Goal: Information Seeking & Learning: Learn about a topic

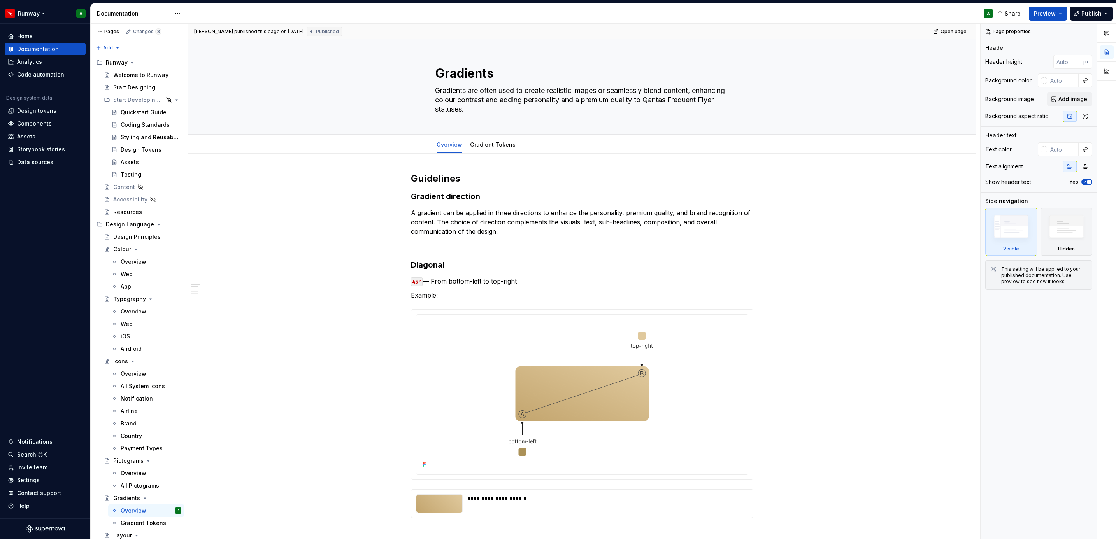
click at [28, 14] on html "Runway A Home Documentation Analytics Code automation Design system data Design…" at bounding box center [558, 269] width 1116 height 539
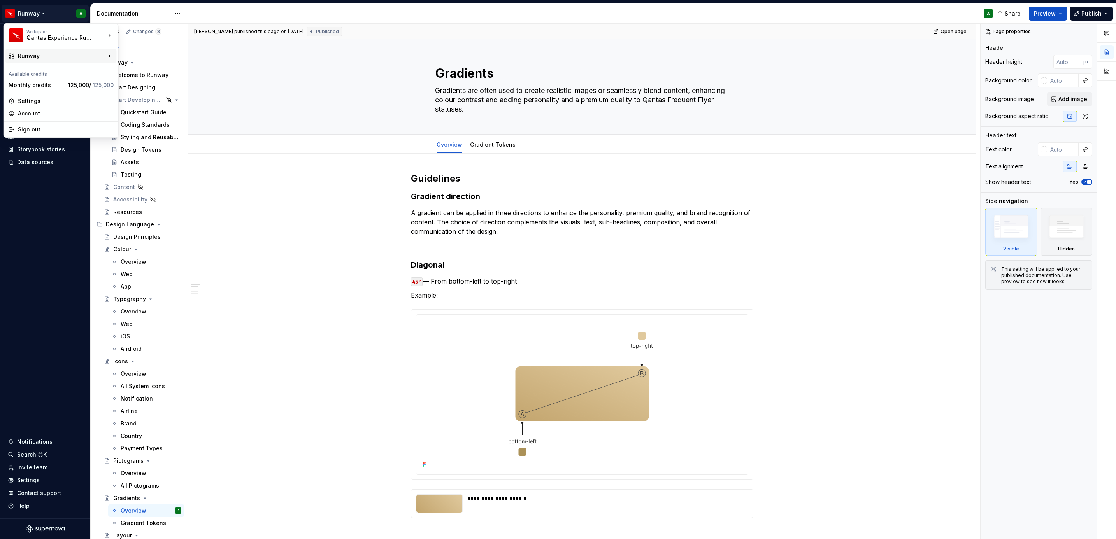
click at [53, 53] on div "Runway" at bounding box center [62, 56] width 88 height 8
type textarea "*"
click at [156, 59] on div "Brand" at bounding box center [164, 58] width 67 height 8
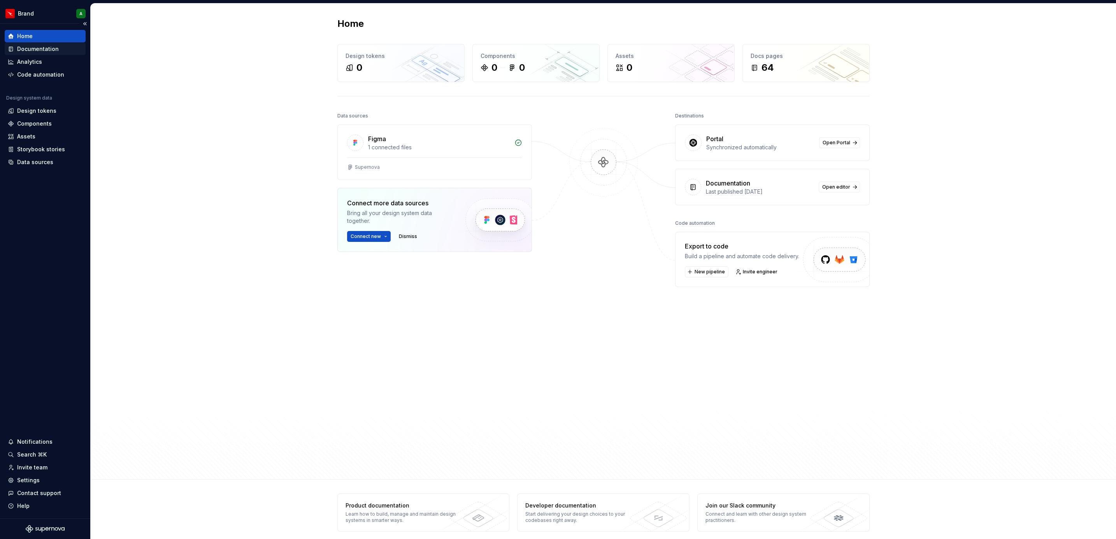
click at [62, 49] on div "Documentation" at bounding box center [45, 49] width 75 height 8
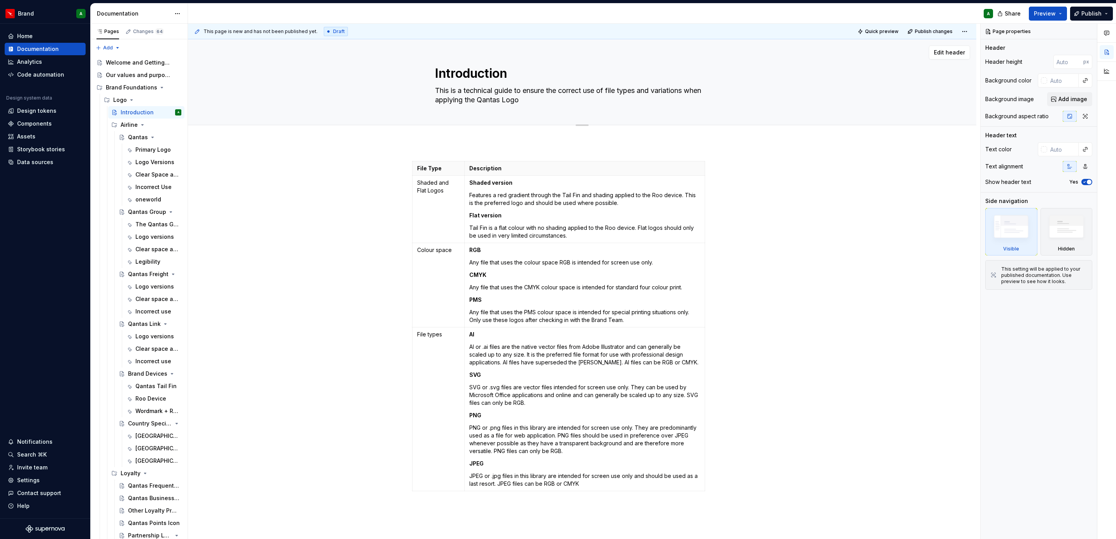
click at [938, 41] on div "Introduction This is a technical guide to ensure the correct use of file types …" at bounding box center [582, 82] width 726 height 86
click at [920, 450] on div "File Type Description Shaded and Flat Logos Shaded version Features a red gradi…" at bounding box center [582, 403] width 788 height 523
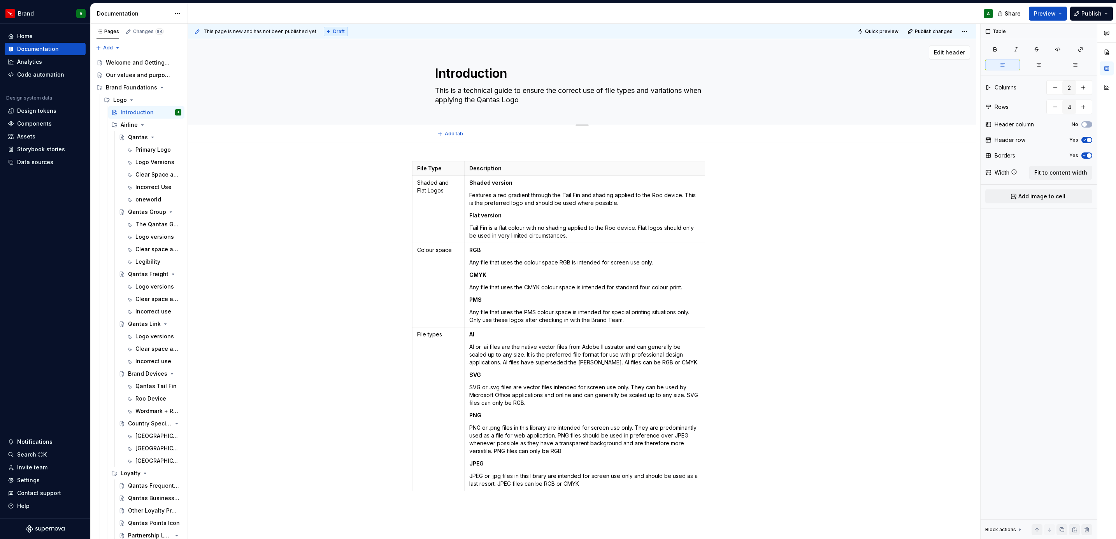
click at [799, 53] on div "Edit header" at bounding box center [579, 53] width 782 height 14
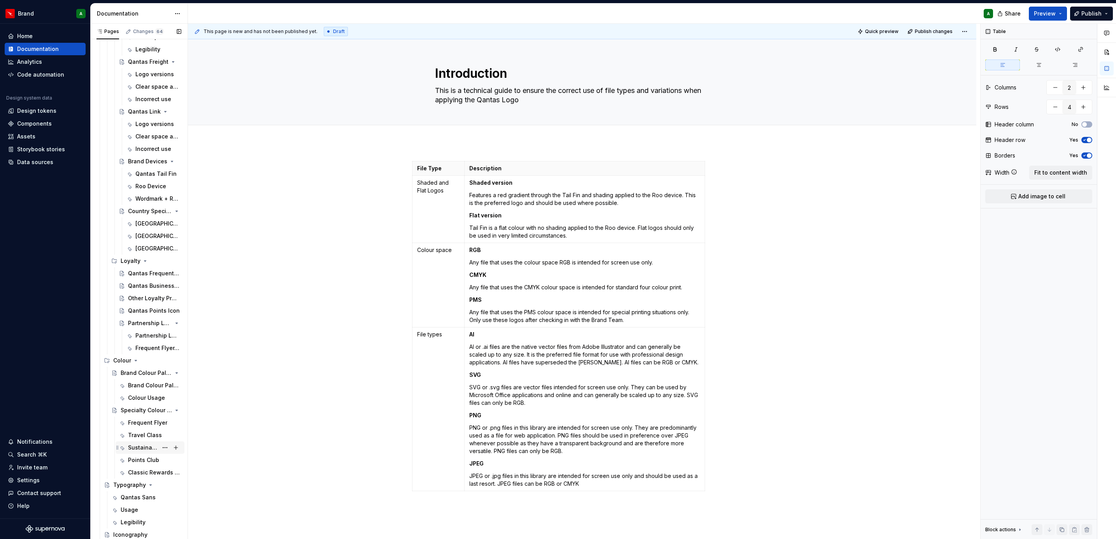
click at [140, 444] on div "Sustainability" at bounding box center [143, 448] width 30 height 8
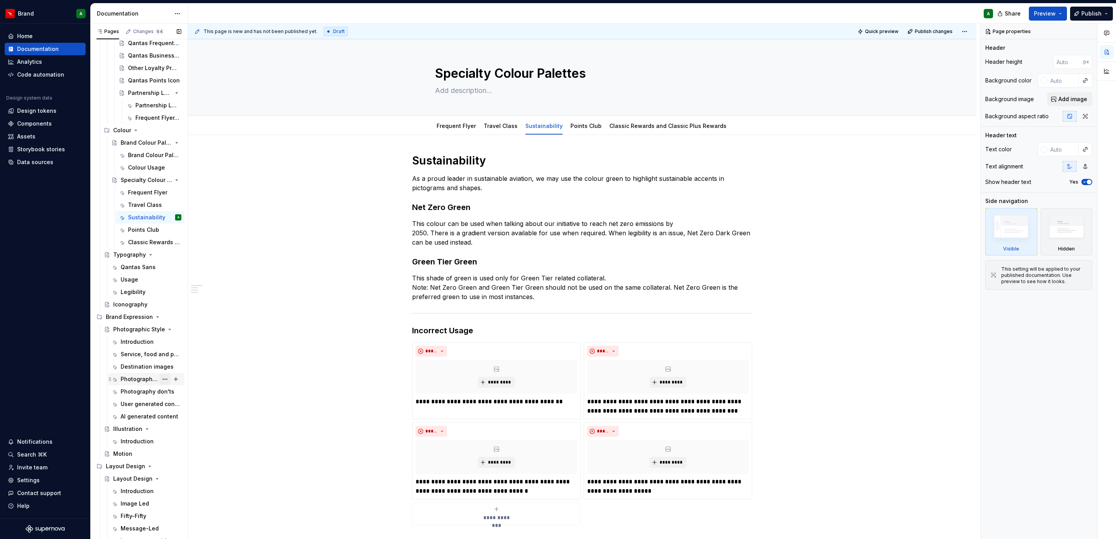
scroll to position [598, 0]
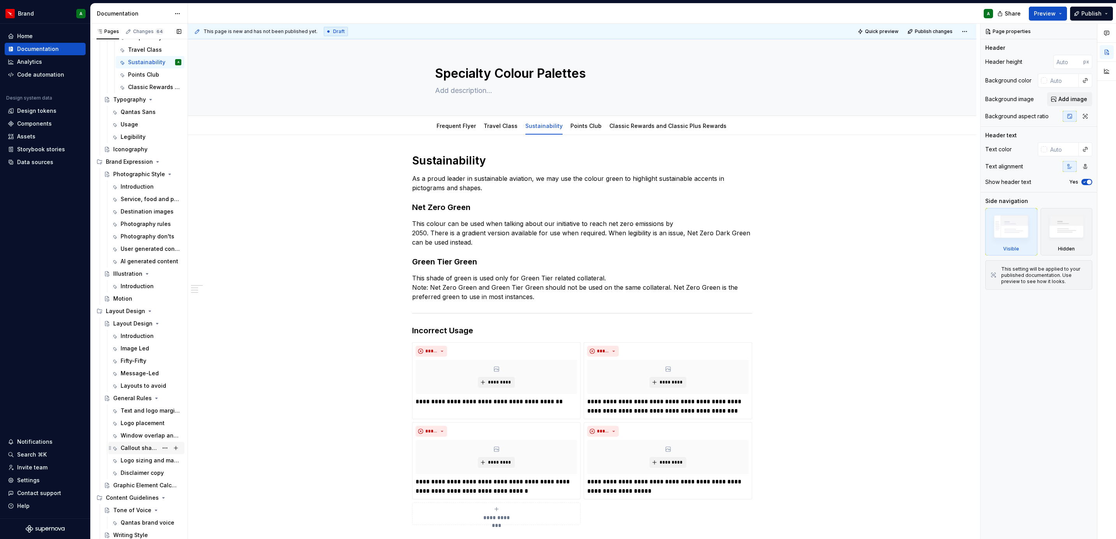
click at [135, 444] on div "Callout shapes" at bounding box center [139, 448] width 37 height 8
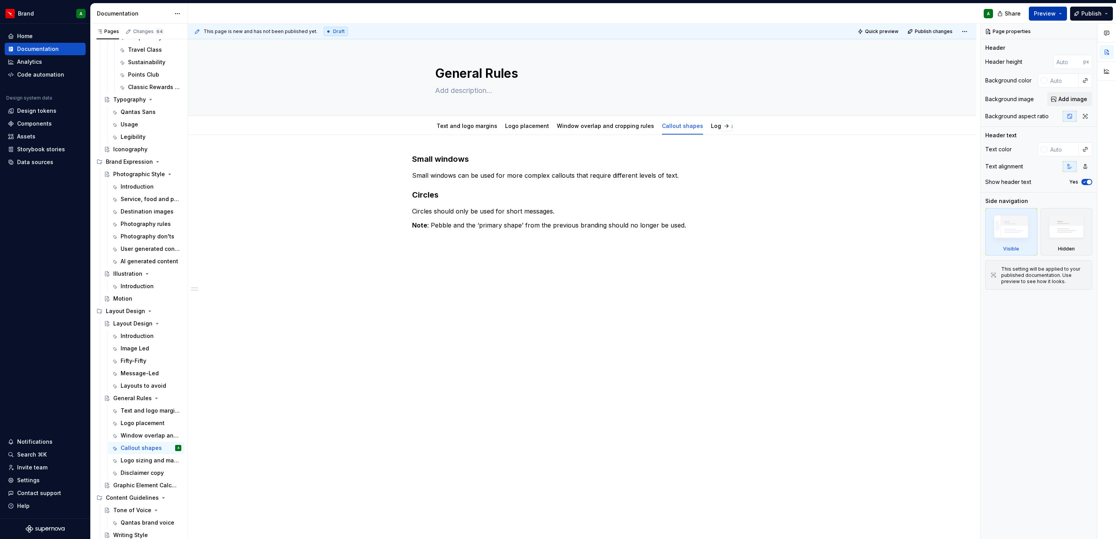
click at [1058, 13] on button "Preview" at bounding box center [1048, 14] width 38 height 14
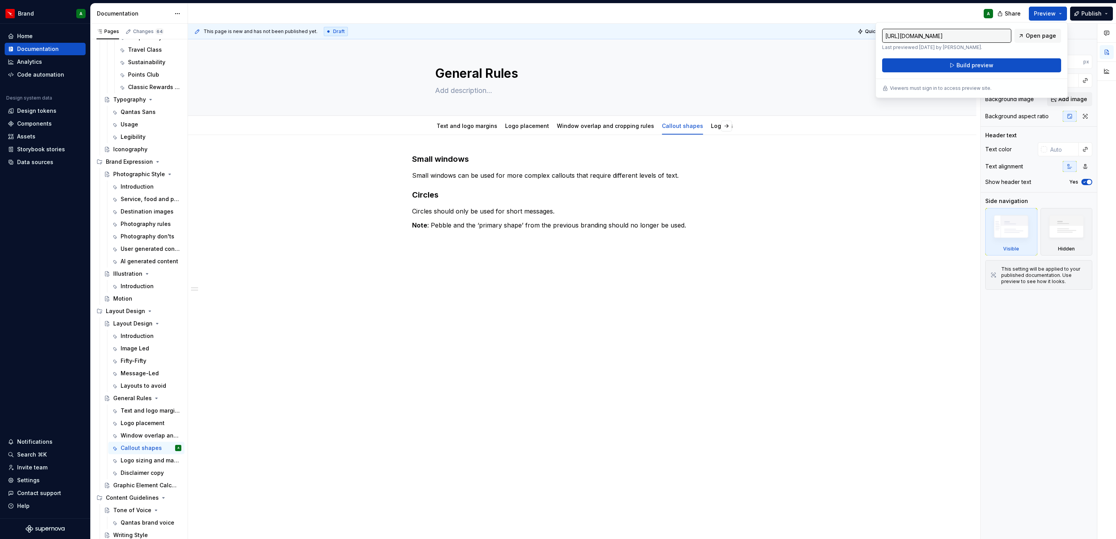
drag, startPoint x: 1058, startPoint y: 13, endPoint x: 986, endPoint y: 76, distance: 95.4
click at [986, 76] on div "https://classic-scarlet-ptarmigan.preview.supernova-docs.io/latest/layout-desig…" at bounding box center [971, 60] width 192 height 76
click at [975, 70] on button "Build preview" at bounding box center [971, 65] width 179 height 14
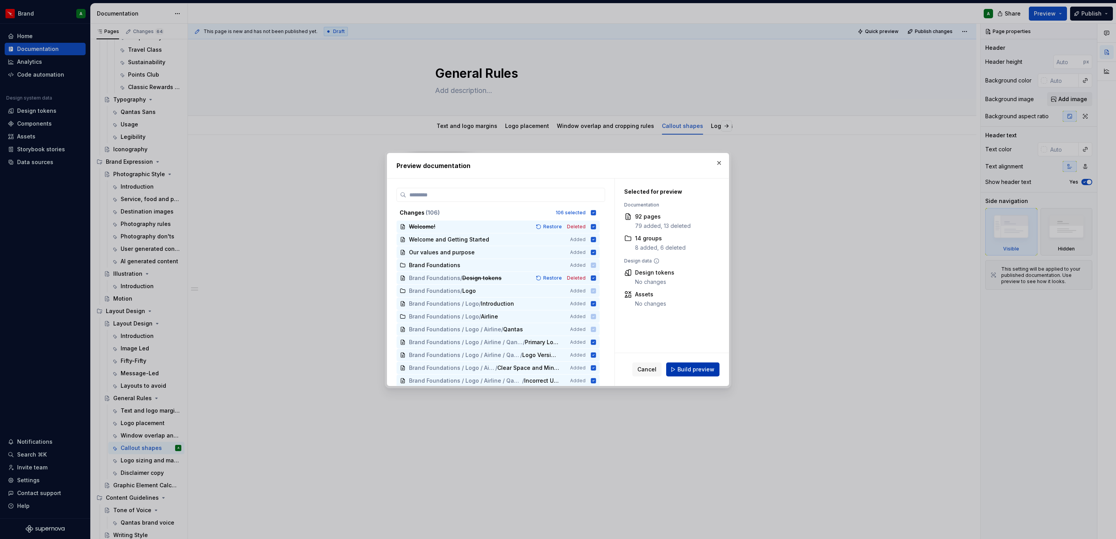
click at [707, 366] on span "Build preview" at bounding box center [695, 370] width 37 height 8
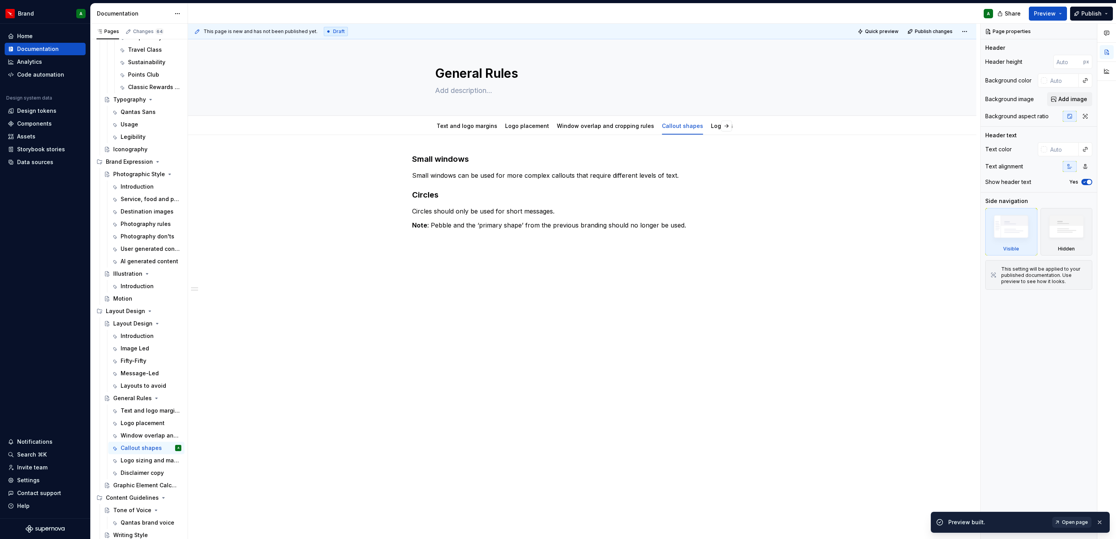
click at [1069, 521] on span "Open page" at bounding box center [1075, 522] width 26 height 6
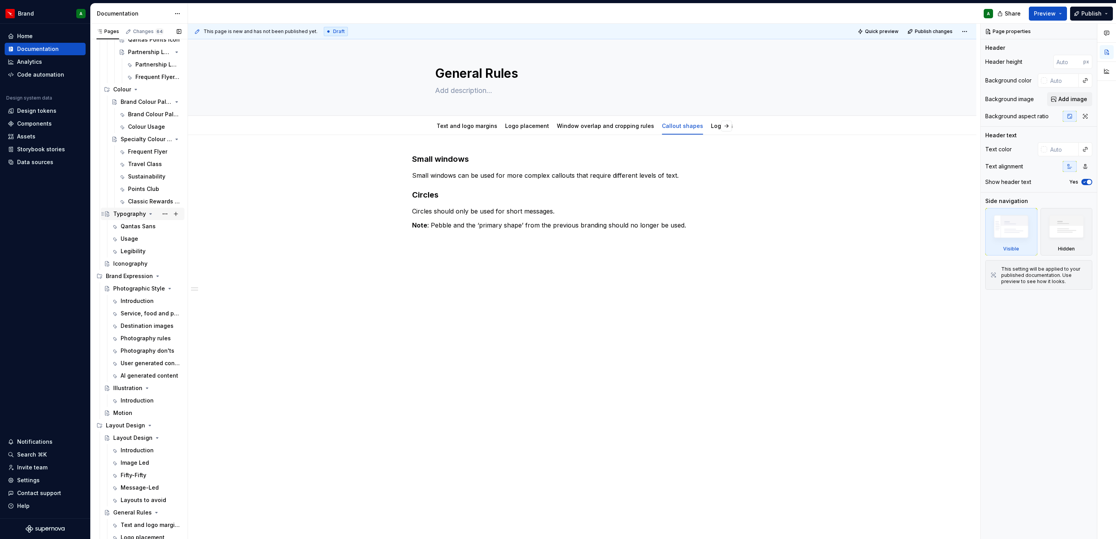
scroll to position [482, 0]
click at [175, 12] on html "Brand A Home Documentation Analytics Code automation Design system data Design …" at bounding box center [558, 269] width 1116 height 539
click at [232, 82] on div "Documentation settings" at bounding box center [222, 81] width 74 height 8
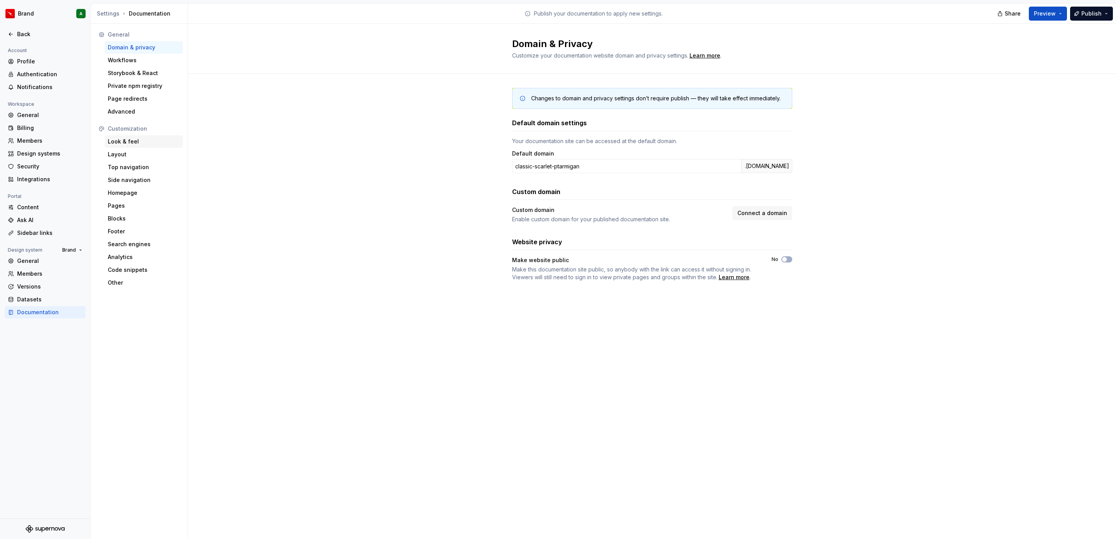
click at [134, 144] on div "Look & feel" at bounding box center [144, 142] width 72 height 8
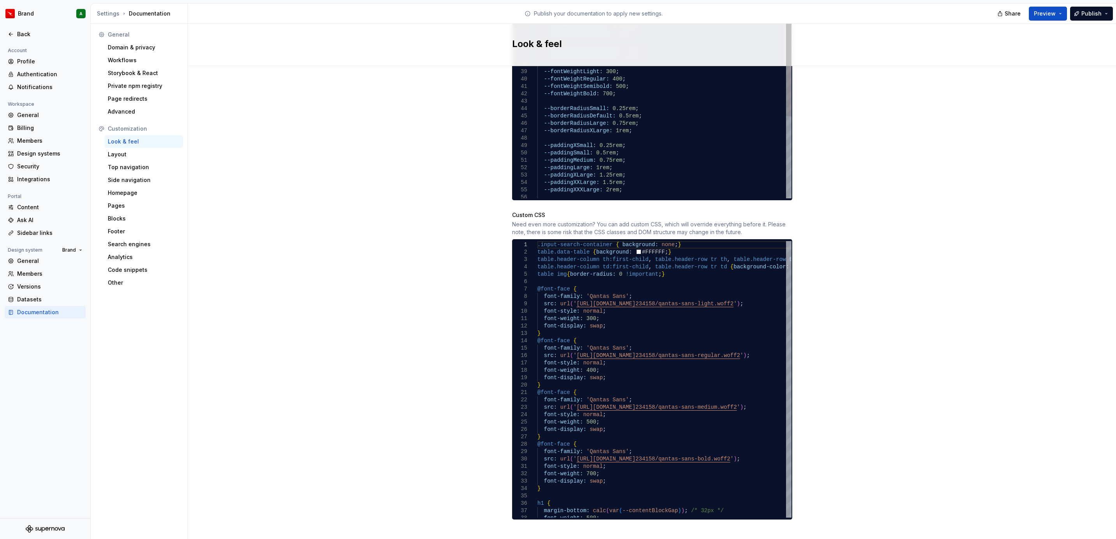
scroll to position [560, 0]
click at [117, 156] on div "Layout" at bounding box center [144, 155] width 72 height 8
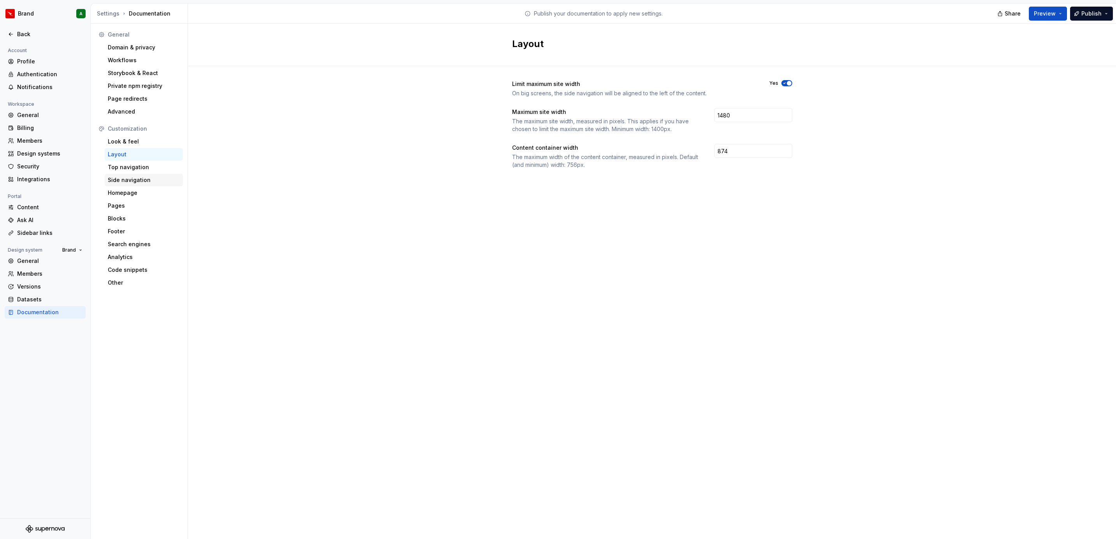
click at [139, 174] on div "Side navigation" at bounding box center [144, 180] width 78 height 12
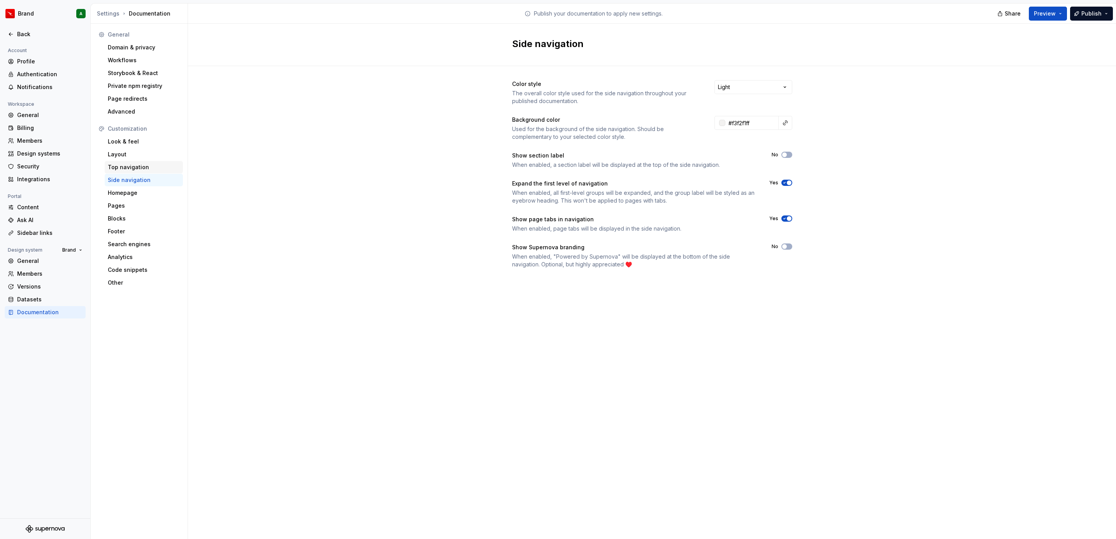
click at [131, 168] on div "Top navigation" at bounding box center [144, 167] width 72 height 8
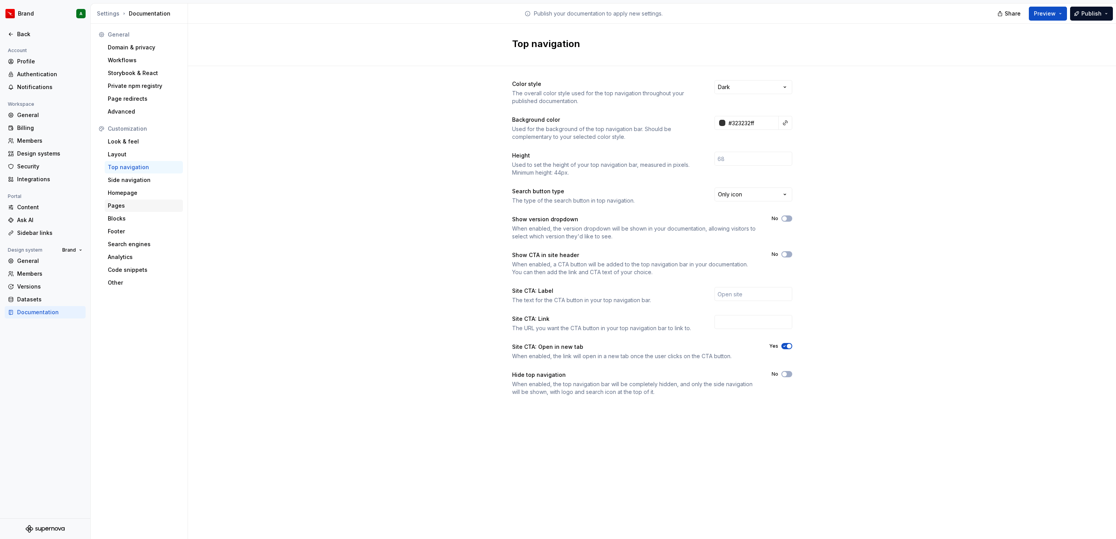
click at [138, 205] on div "Pages" at bounding box center [144, 206] width 72 height 8
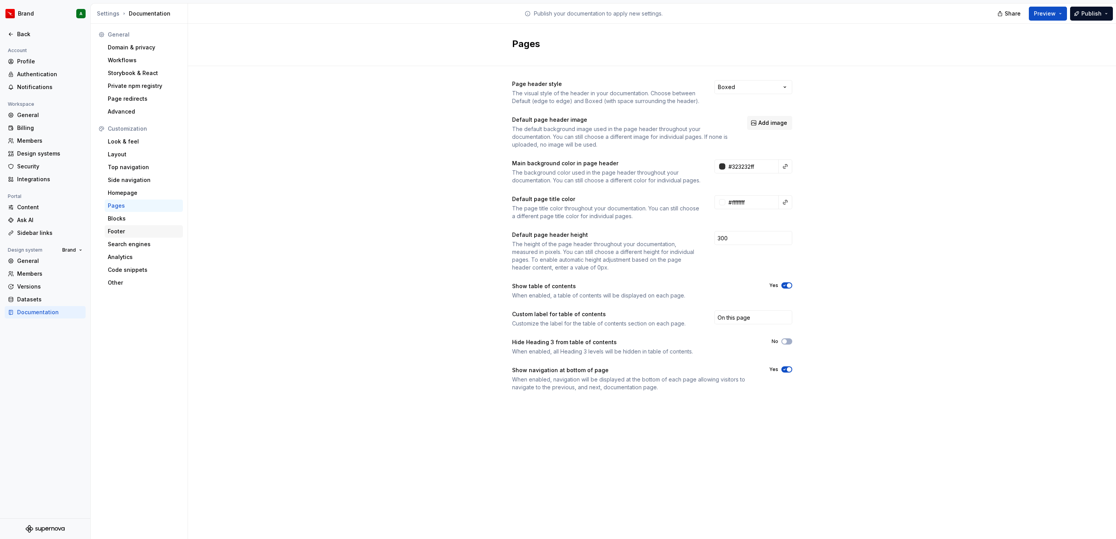
click at [142, 235] on div "Footer" at bounding box center [144, 232] width 72 height 8
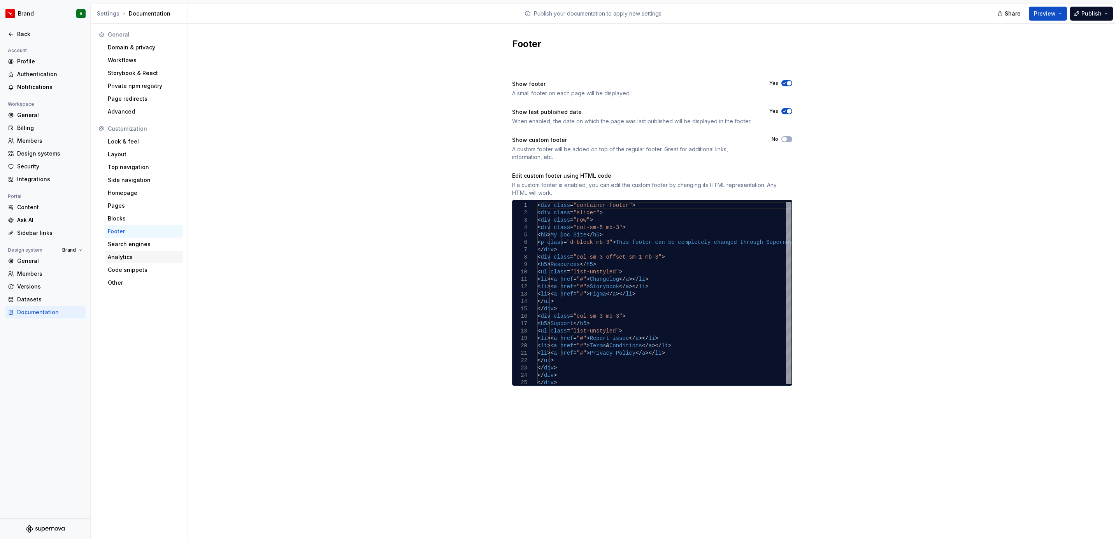
click at [139, 251] on div "Analytics" at bounding box center [144, 257] width 78 height 12
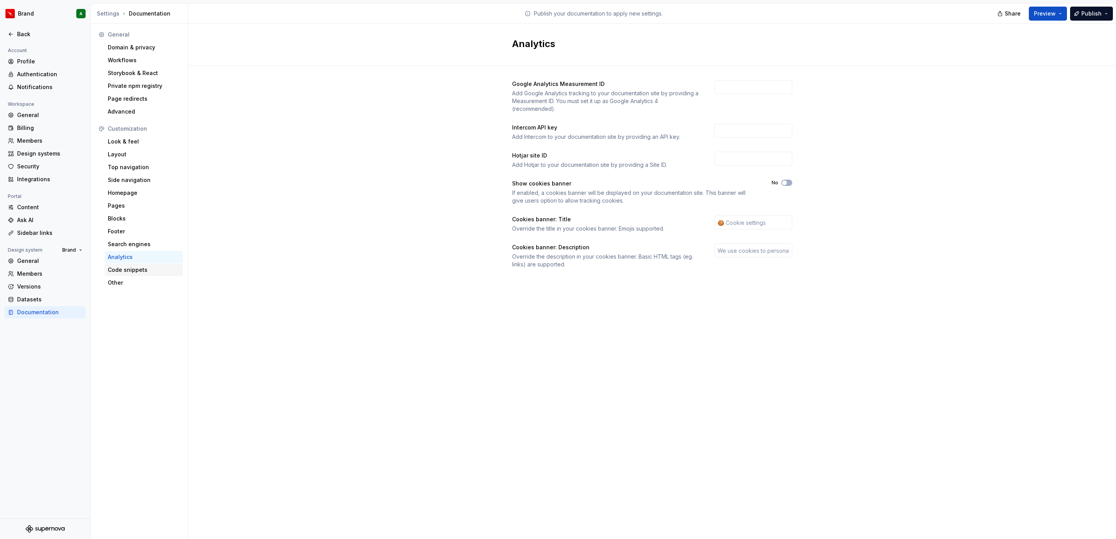
click at [139, 268] on div "Code snippets" at bounding box center [144, 270] width 72 height 8
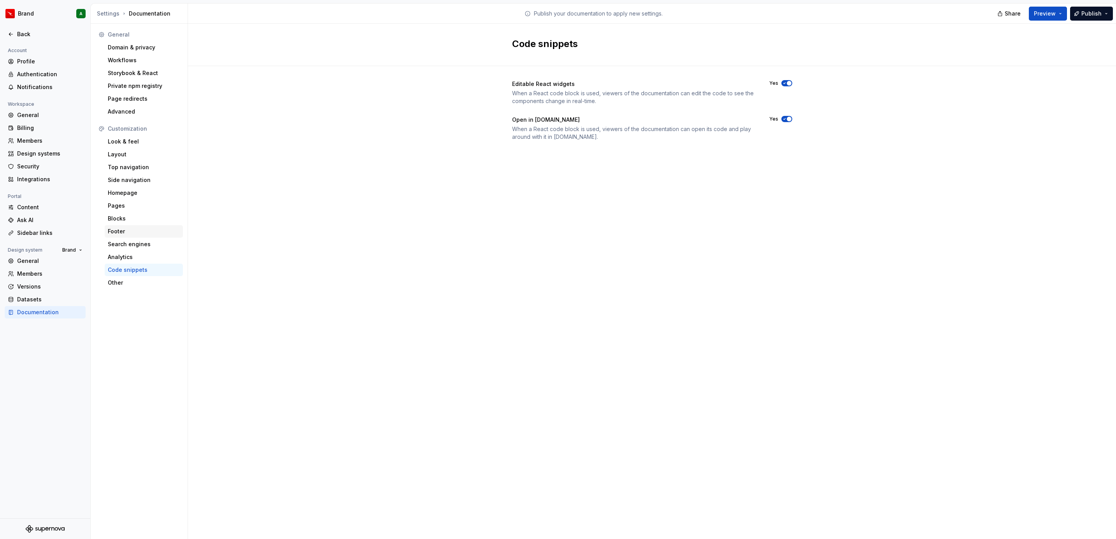
click at [133, 229] on div "Footer" at bounding box center [144, 232] width 72 height 8
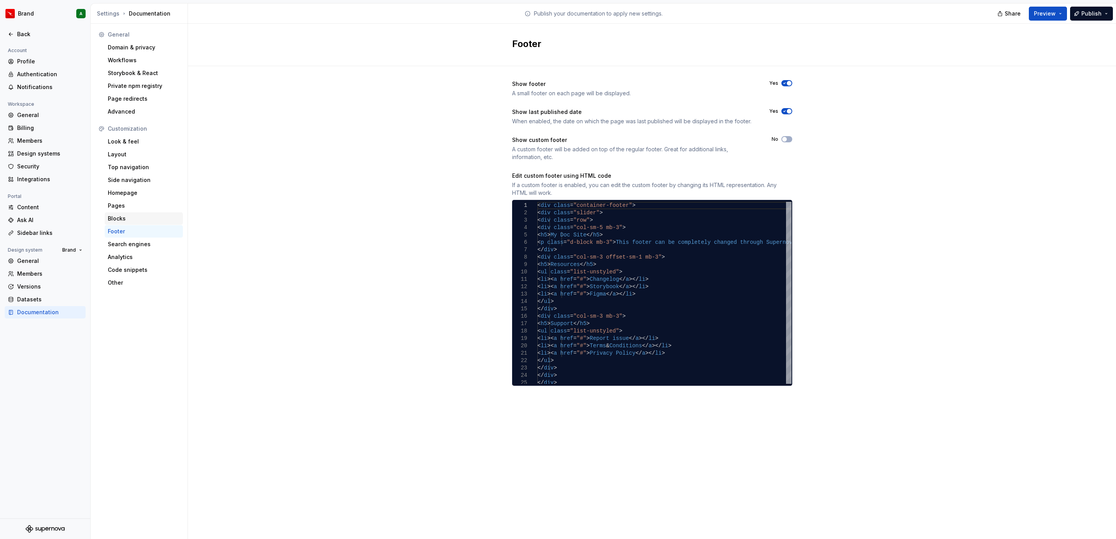
click at [134, 216] on div "Blocks" at bounding box center [144, 219] width 72 height 8
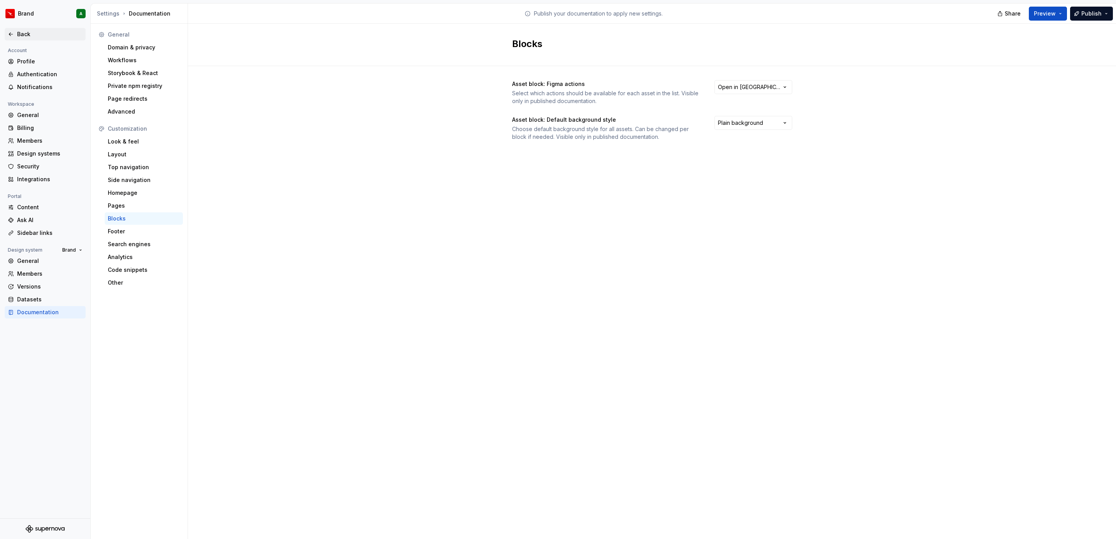
click at [39, 35] on div "Back" at bounding box center [49, 34] width 65 height 8
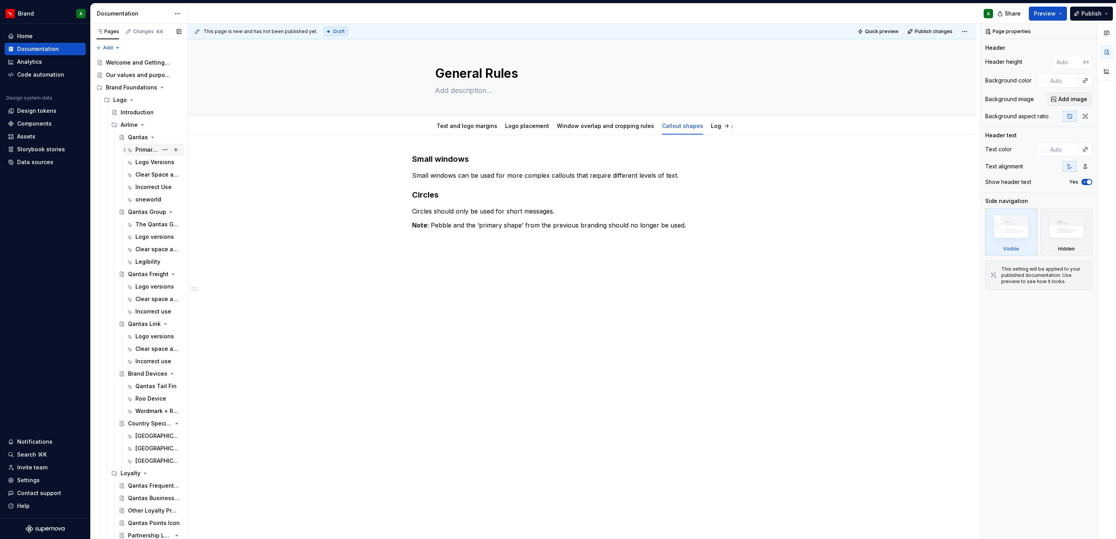
click at [150, 149] on div "Primary Logo" at bounding box center [146, 150] width 23 height 8
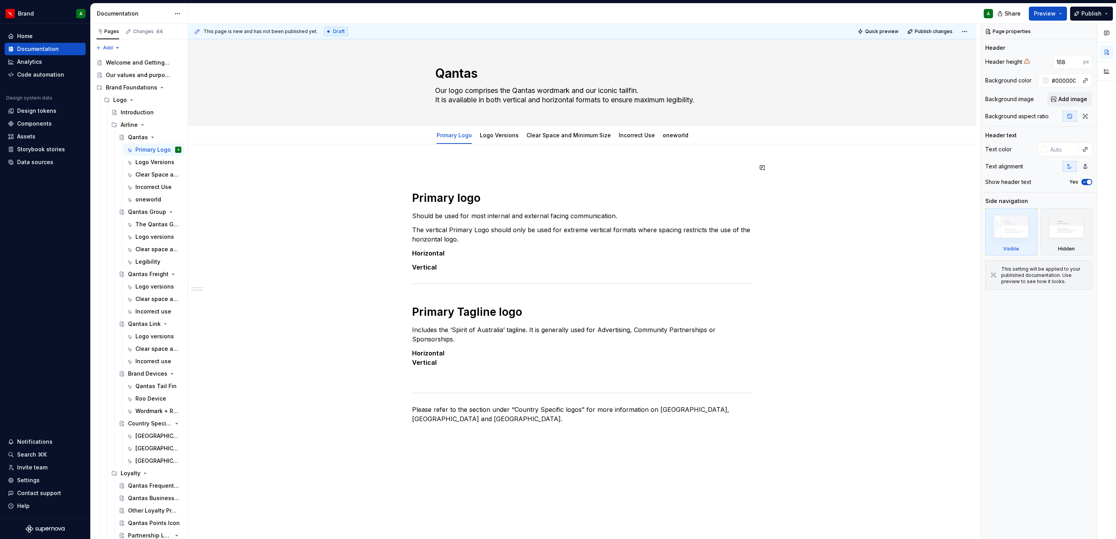
click at [568, 174] on div "Primary logo Should be used for most internal and external facing communication…" at bounding box center [582, 293] width 340 height 261
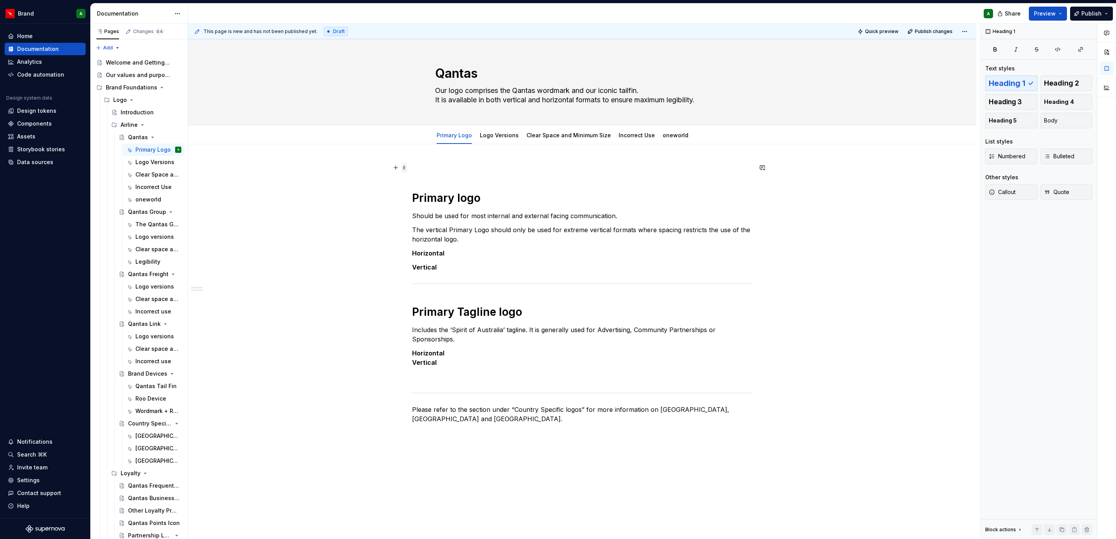
click at [403, 169] on span at bounding box center [404, 167] width 6 height 11
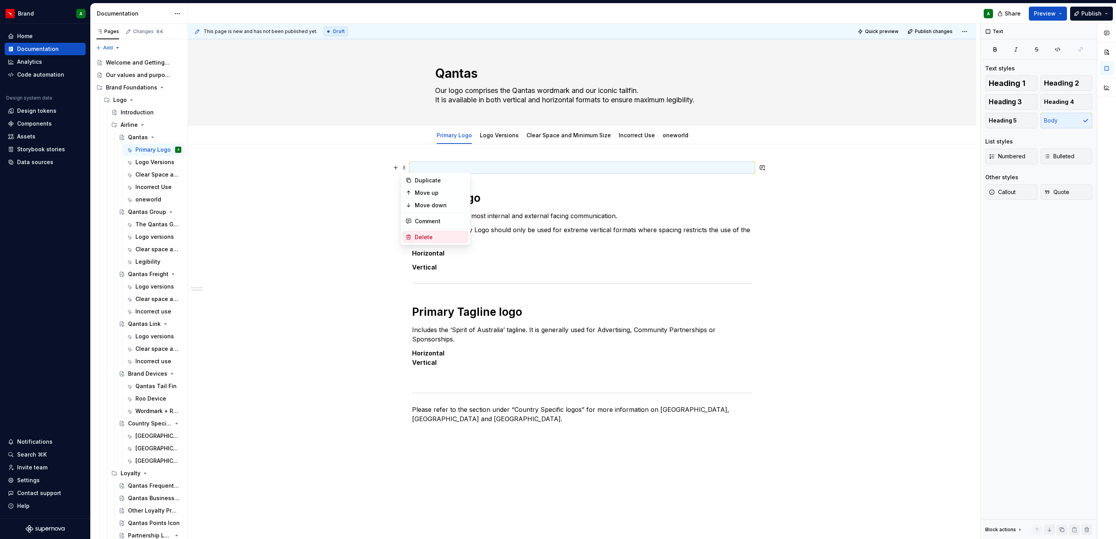
click at [448, 238] on div "Delete" at bounding box center [440, 237] width 51 height 8
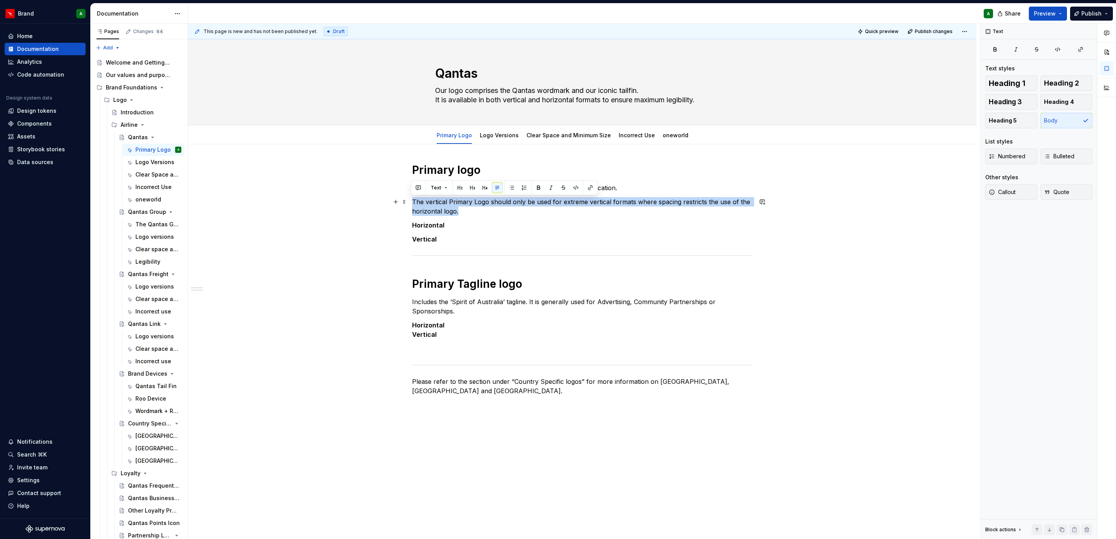
drag, startPoint x: 472, startPoint y: 212, endPoint x: 412, endPoint y: 204, distance: 59.7
click at [412, 204] on p "The vertical Primary Logo should only be used for extreme vertical formats wher…" at bounding box center [582, 206] width 340 height 19
copy p "The vertical Primary Logo should only be used for extreme vertical formats wher…"
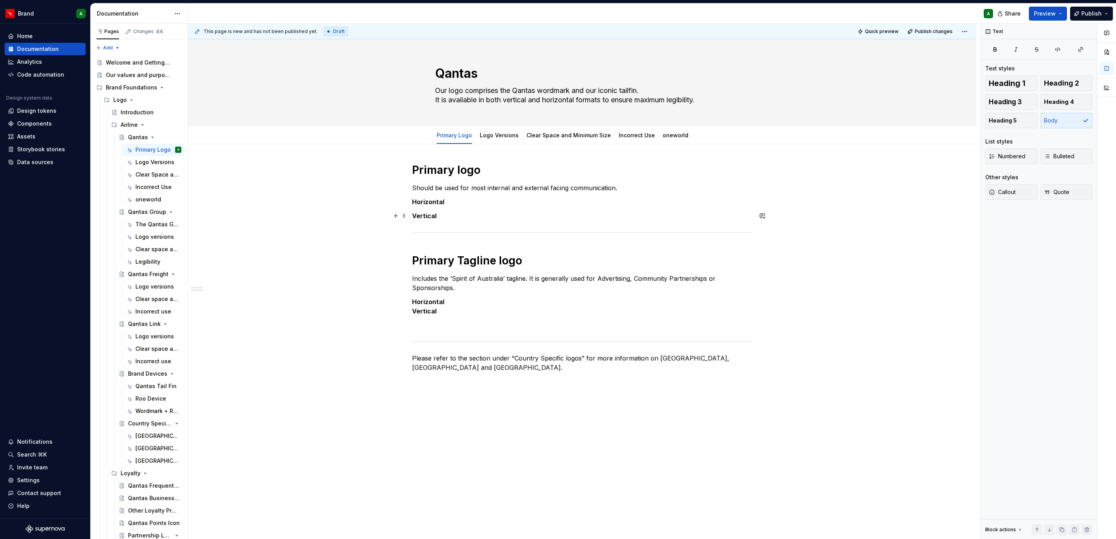
click at [450, 216] on p "Vertical" at bounding box center [582, 215] width 340 height 9
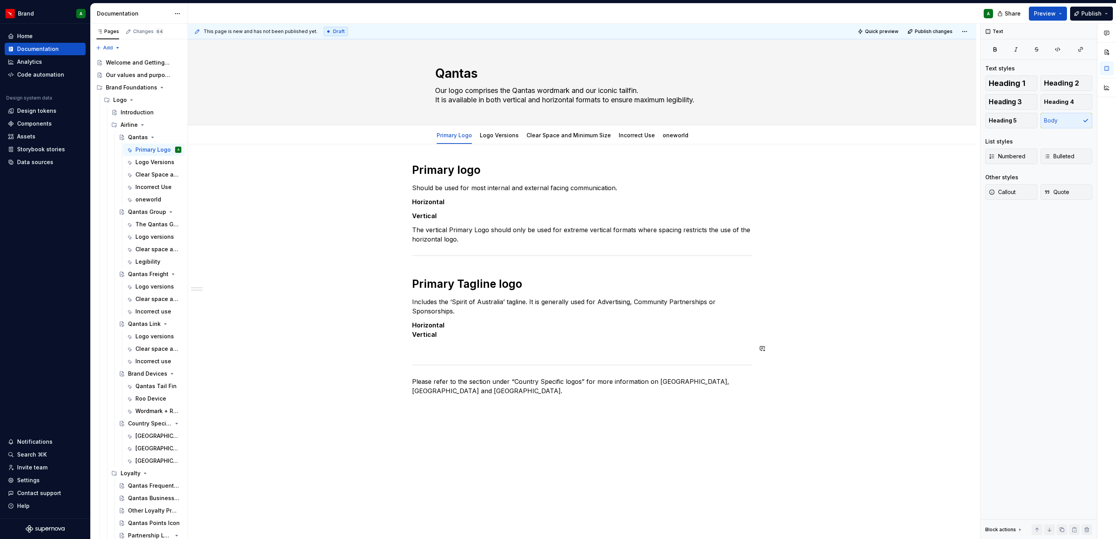
scroll to position [27, 0]
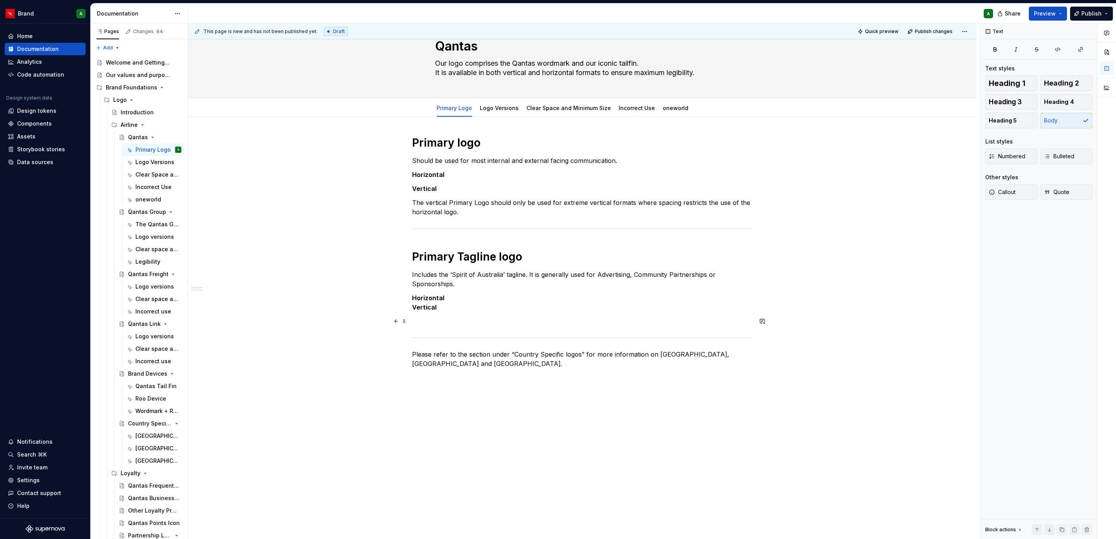
click at [473, 323] on p at bounding box center [582, 321] width 340 height 9
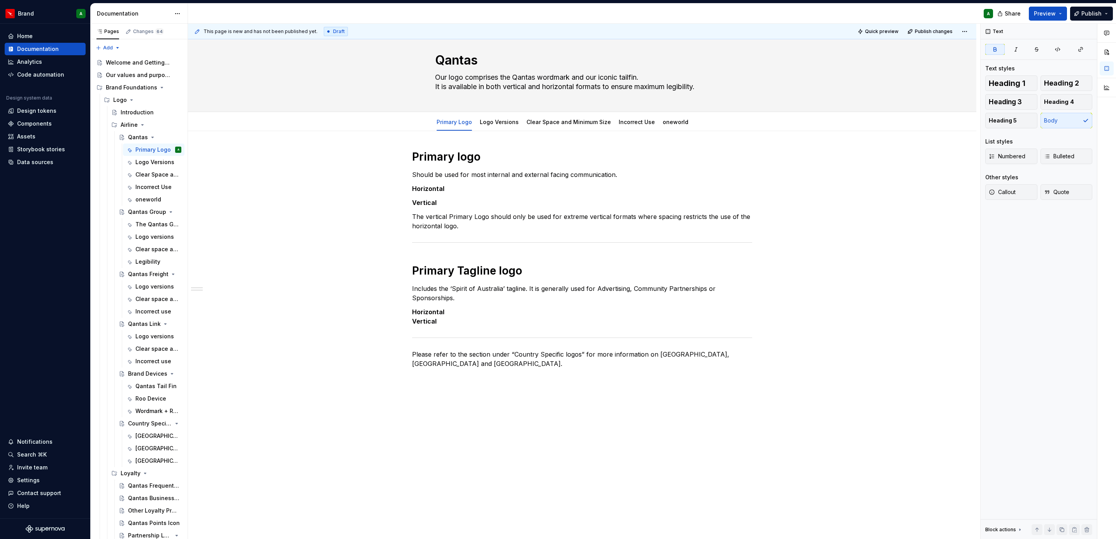
scroll to position [13, 0]
click at [484, 437] on div "Primary logo Should be used for most internal and external facing communication…" at bounding box center [582, 335] width 788 height 409
click at [442, 390] on div "Primary logo Should be used for most internal and external facing communication…" at bounding box center [582, 271] width 340 height 242
type textarea "*"
